Goal: Task Accomplishment & Management: Use online tool/utility

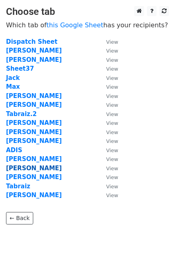
click at [14, 170] on strong "[PERSON_NAME]" at bounding box center [34, 167] width 56 height 7
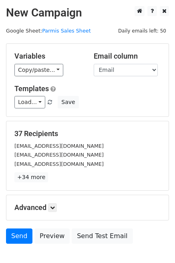
click at [32, 184] on div "37 Recipients NELSONPINEDA460@yahoo.com READYTOLOAD15@GMAIL.COM ELIATRUCKING86@…" at bounding box center [87, 155] width 162 height 69
click at [33, 178] on link "+34 more" at bounding box center [31, 177] width 34 height 10
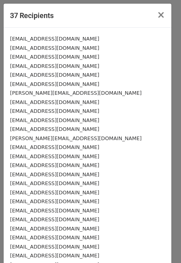
scroll to position [143, 0]
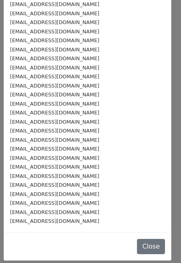
click at [100, 203] on div "JARVIZ08@GMAIL.COM" at bounding box center [87, 202] width 155 height 9
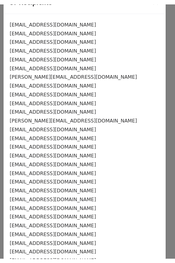
scroll to position [0, 0]
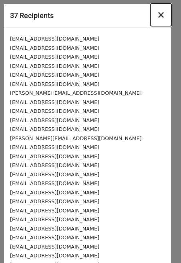
click at [157, 16] on span "×" at bounding box center [161, 14] width 8 height 11
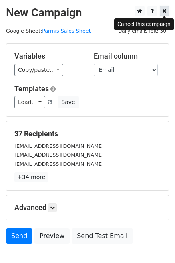
click at [166, 11] on icon at bounding box center [164, 11] width 4 height 6
